Goal: Share content

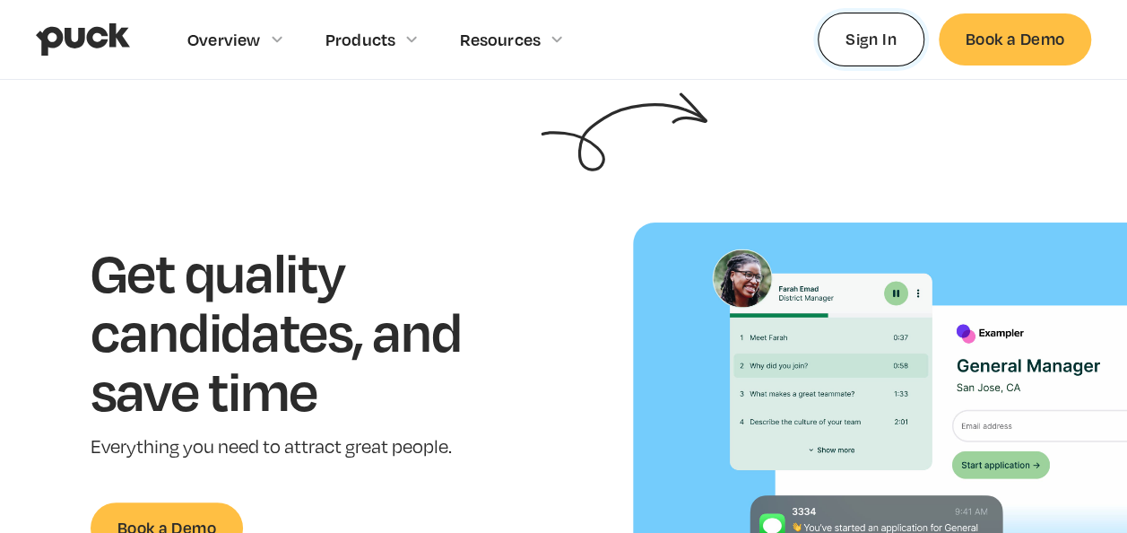
click at [879, 40] on link "Sign In" at bounding box center [871, 39] width 107 height 53
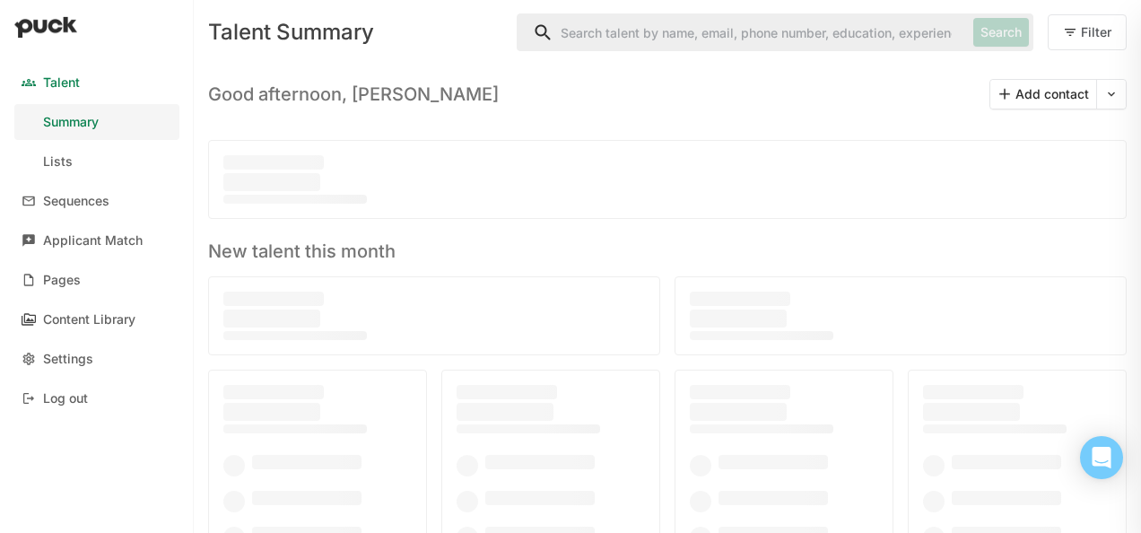
click at [106, 312] on div "Content Library" at bounding box center [89, 319] width 92 height 15
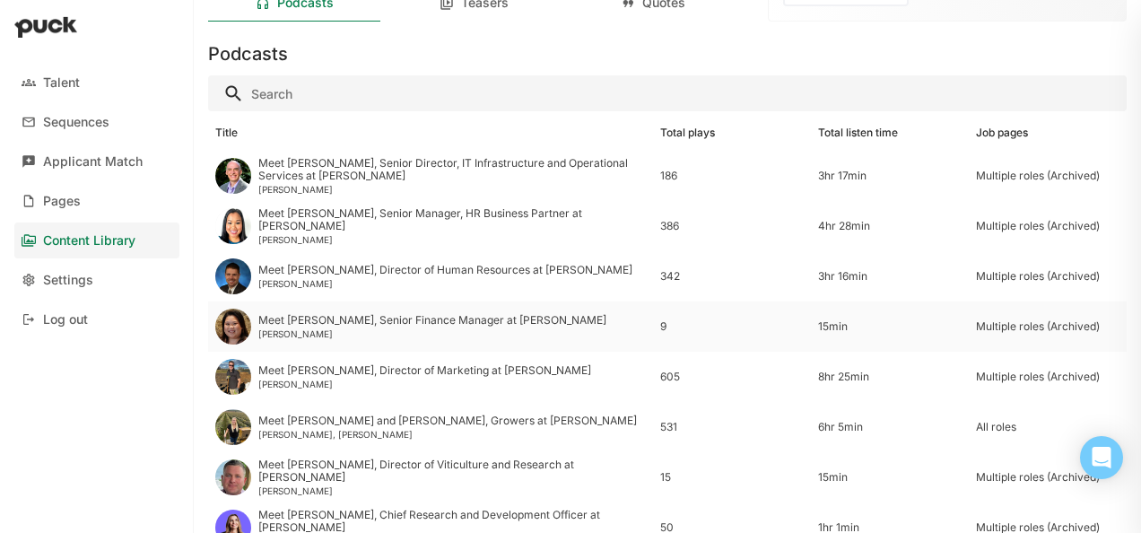
scroll to position [179, 0]
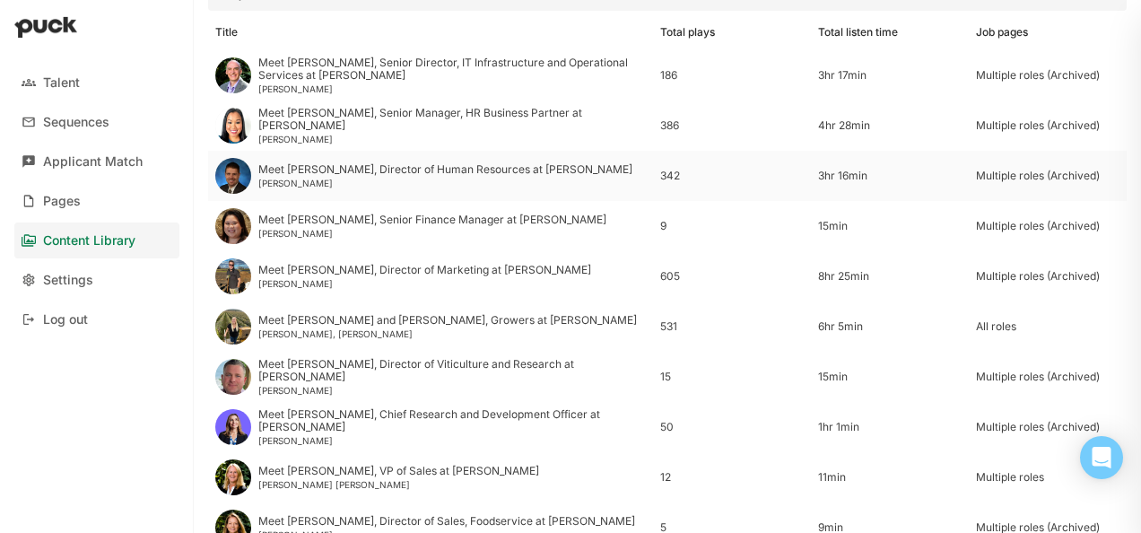
click at [444, 170] on div "Meet Tim, Director of Human Resources at Welch's" at bounding box center [445, 169] width 374 height 13
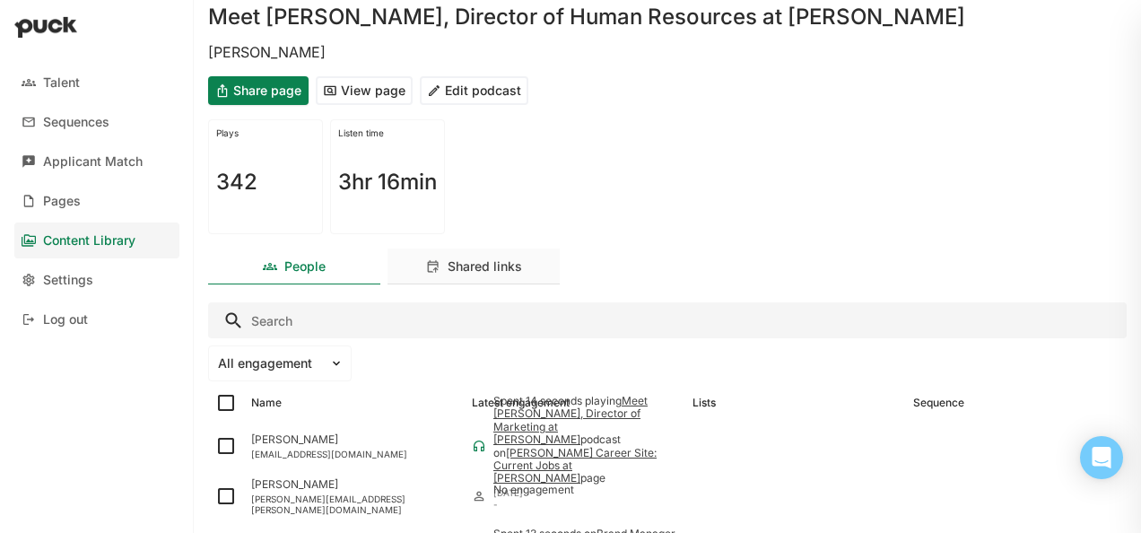
scroll to position [90, 0]
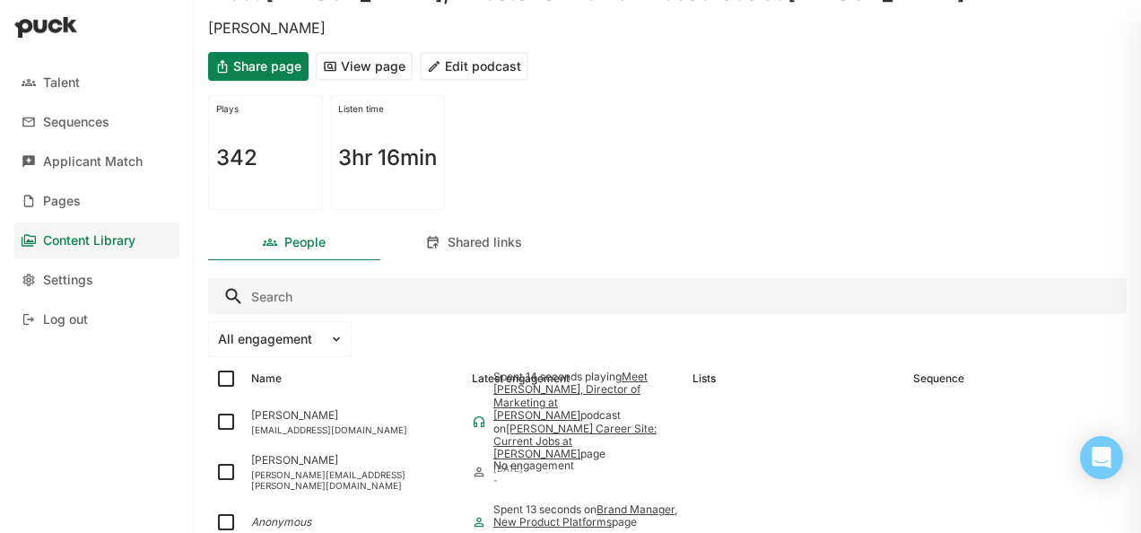
click at [492, 251] on div "Shared links" at bounding box center [473, 242] width 172 height 36
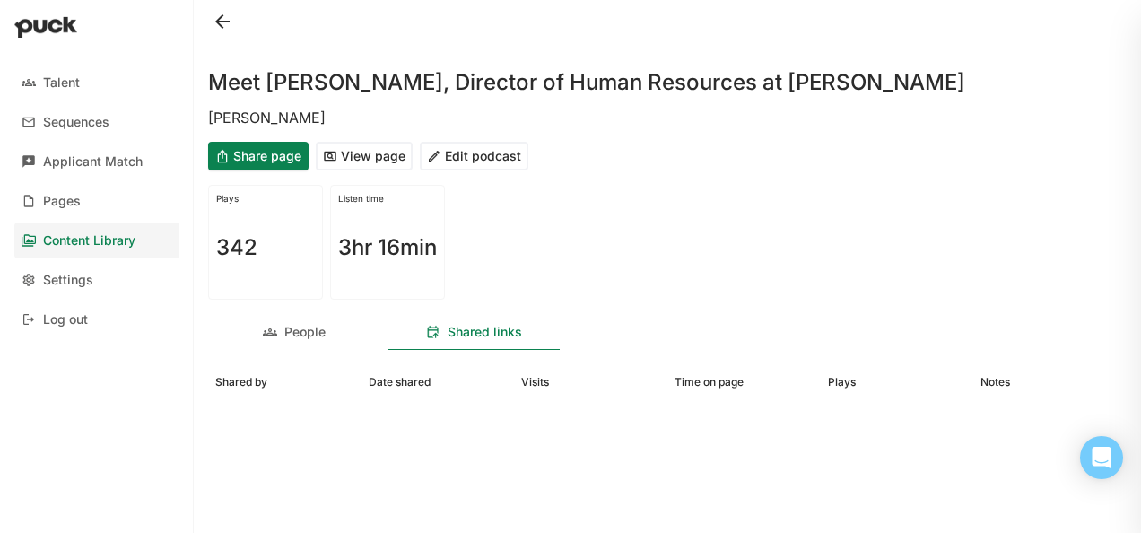
scroll to position [0, 0]
click at [265, 158] on button "Share page" at bounding box center [258, 156] width 100 height 29
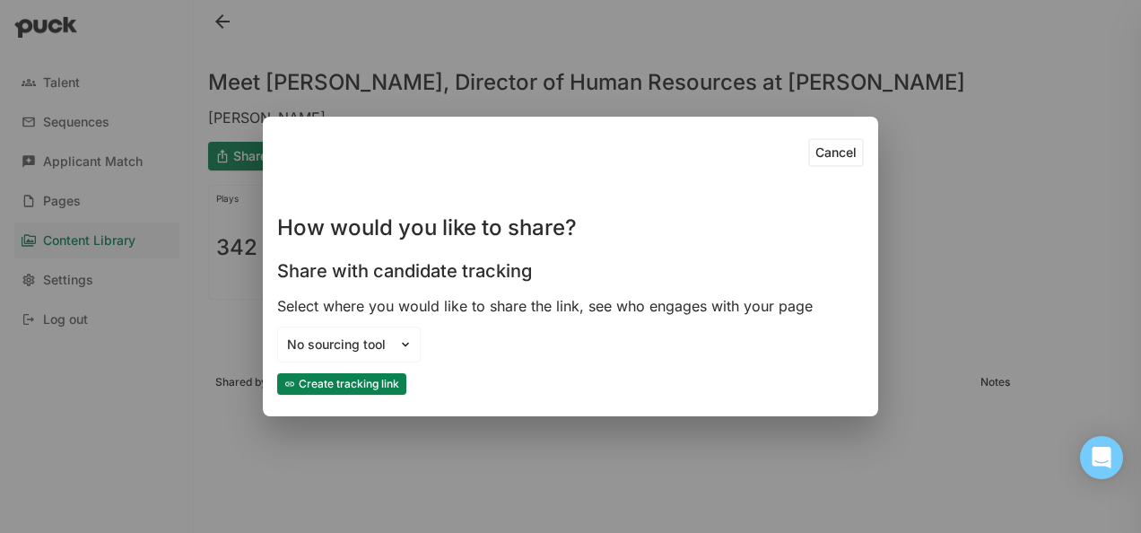
click at [368, 381] on button "Create tracking link" at bounding box center [341, 384] width 129 height 22
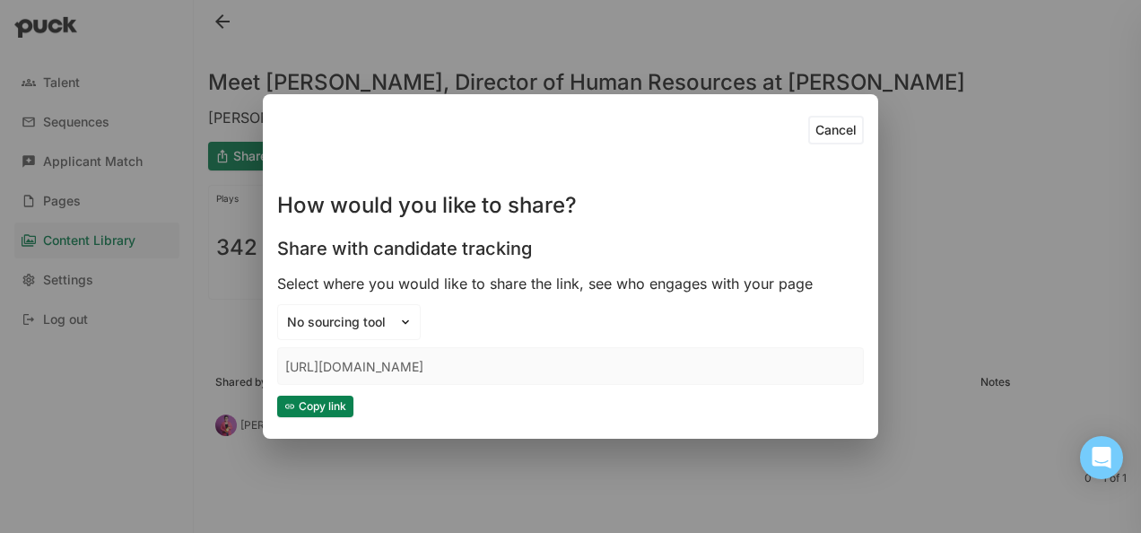
click at [322, 405] on button "Copy link" at bounding box center [315, 406] width 76 height 22
click at [836, 131] on button "Cancel" at bounding box center [836, 130] width 56 height 29
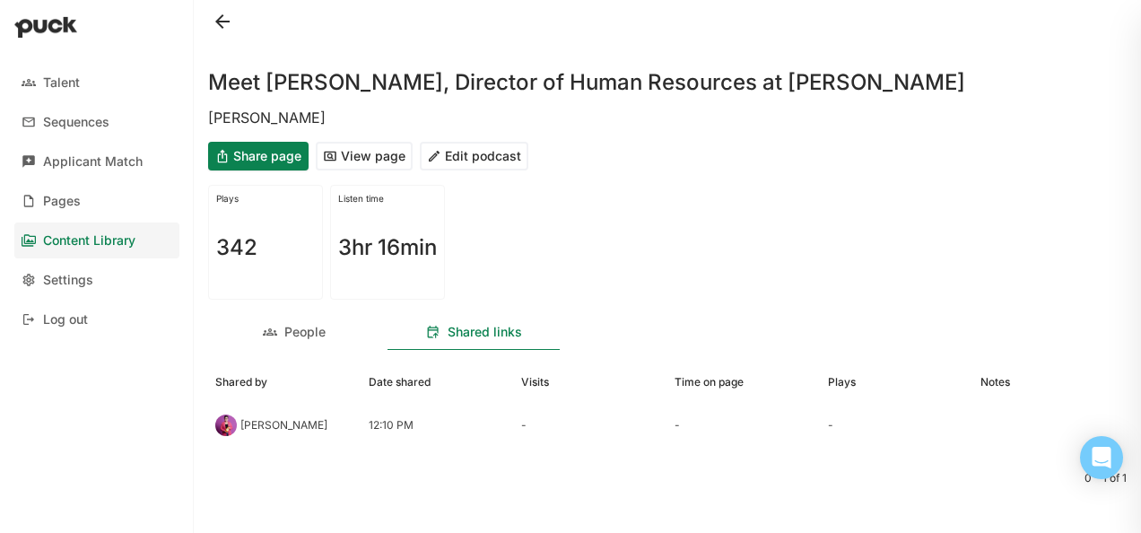
click at [221, 19] on button at bounding box center [222, 21] width 29 height 29
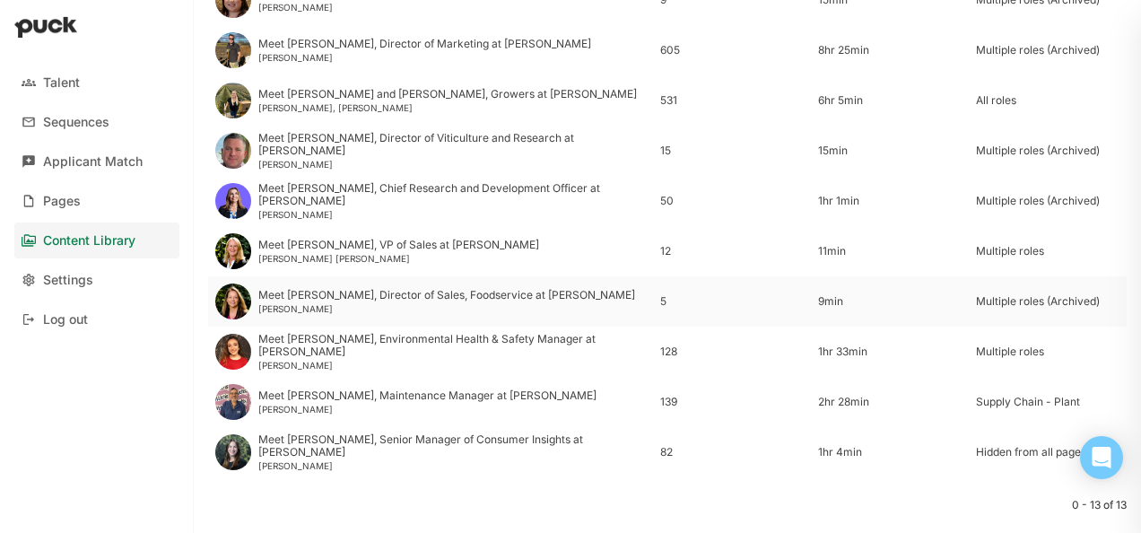
scroll to position [445, 0]
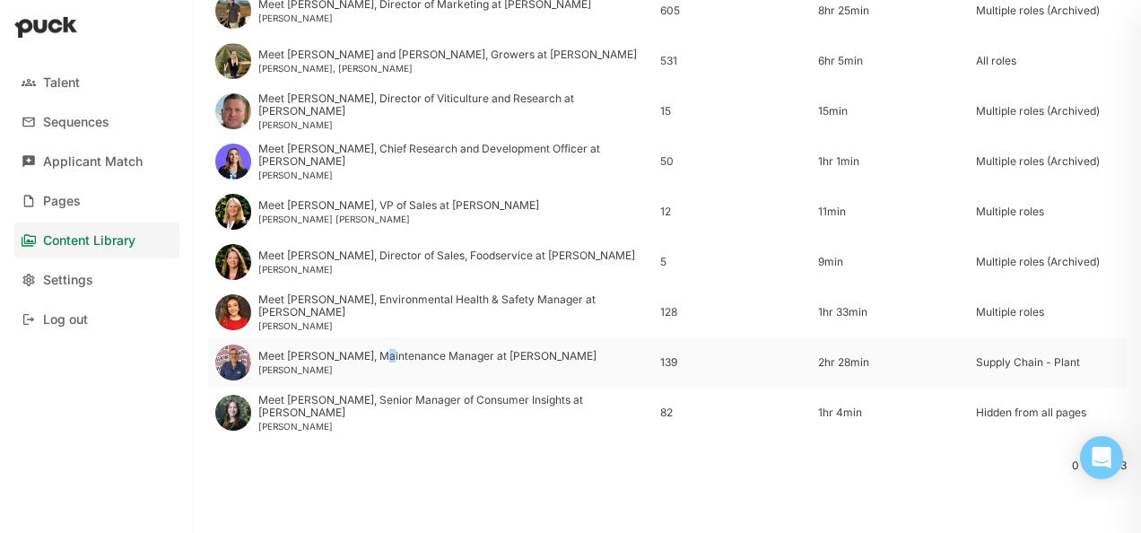
click at [378, 359] on div "Meet Alan, Maintenance Manager at Welch's" at bounding box center [427, 356] width 338 height 13
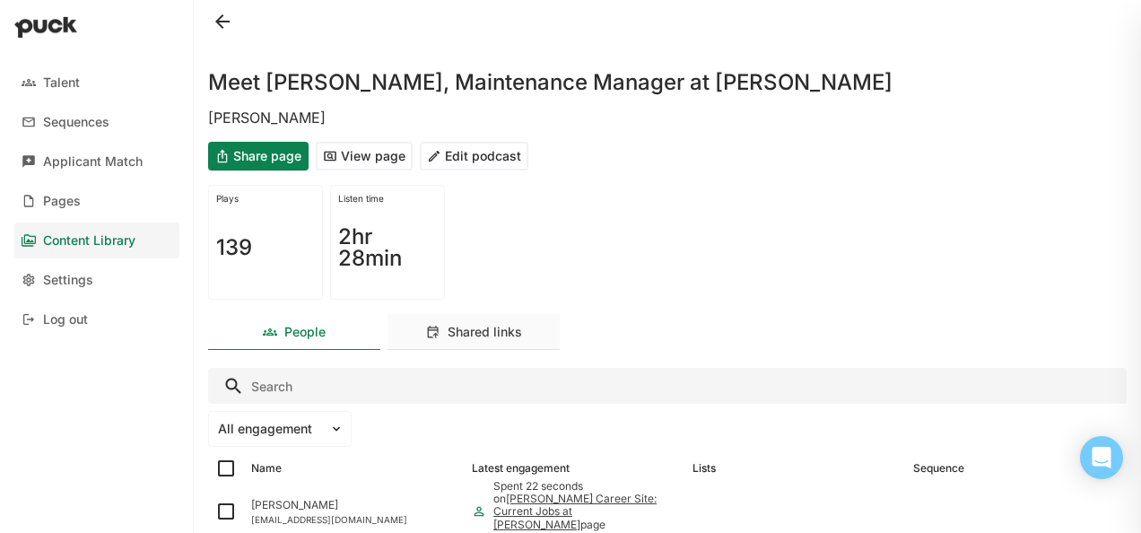
click at [502, 332] on div "Shared links" at bounding box center [484, 332] width 74 height 15
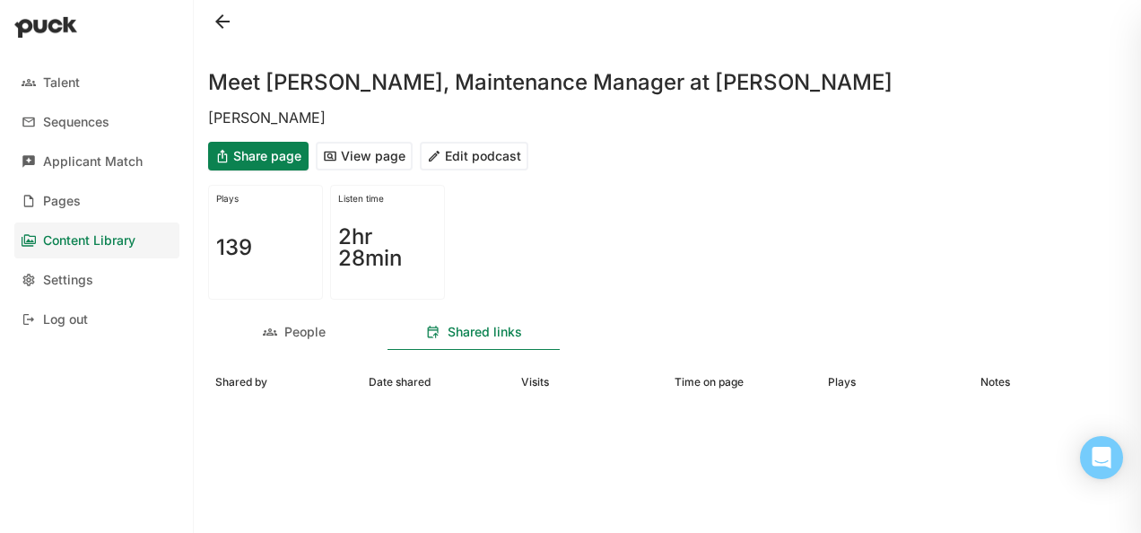
click at [352, 151] on button "View page" at bounding box center [364, 156] width 97 height 29
